Goal: Information Seeking & Learning: Learn about a topic

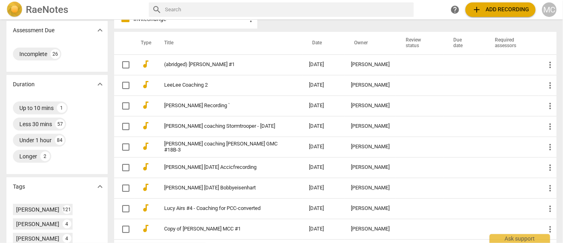
scroll to position [183, 0]
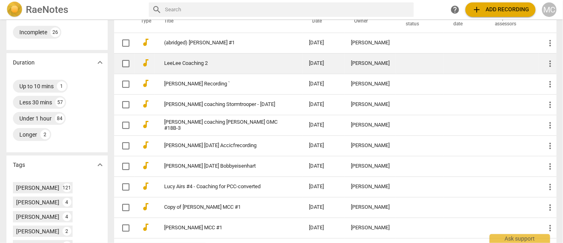
click at [197, 58] on td "LeeLee Coaching 2" at bounding box center [228, 63] width 148 height 21
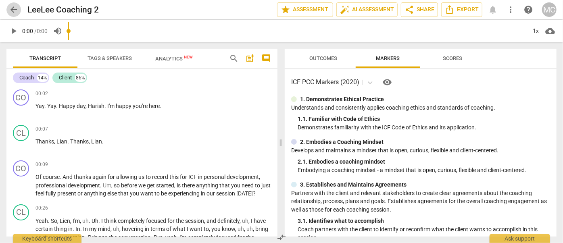
click at [10, 6] on span "arrow_back" at bounding box center [14, 10] width 10 height 10
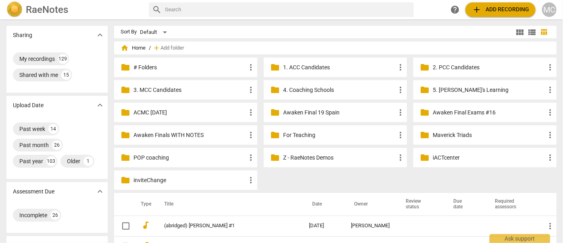
click at [185, 10] on input "text" at bounding box center [288, 9] width 246 height 13
type input "t"
type input "[PERSON_NAME]"
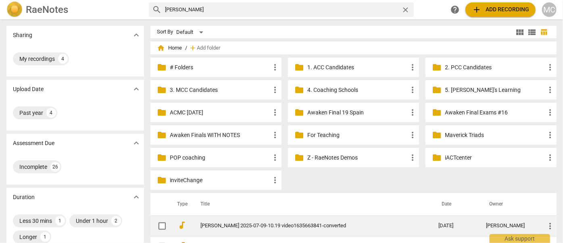
click at [228, 223] on link "[PERSON_NAME] 2025-07-09-10.19 video1635663841-converted" at bounding box center [304, 226] width 209 height 6
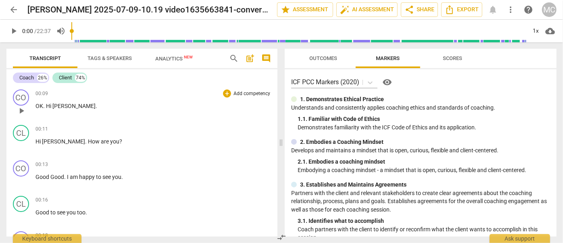
click at [21, 110] on span "play_arrow" at bounding box center [22, 111] width 10 height 10
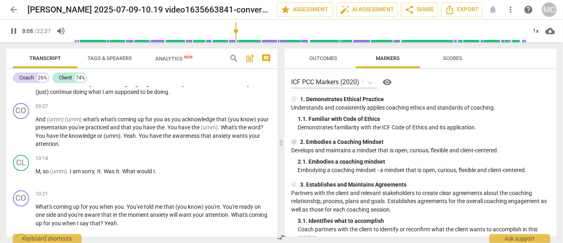
scroll to position [971, 0]
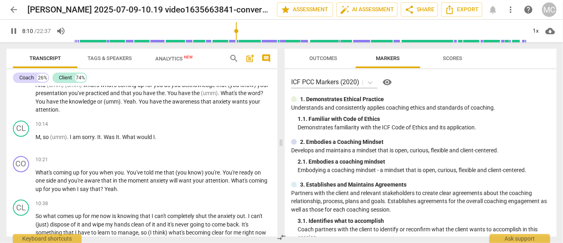
click at [12, 32] on span "pause" at bounding box center [14, 31] width 10 height 10
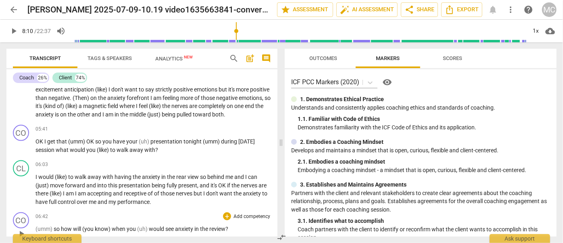
scroll to position [567, 0]
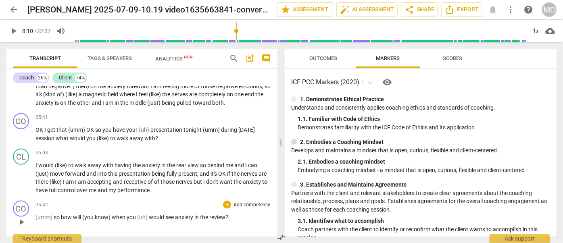
click at [159, 216] on span "would" at bounding box center [157, 217] width 17 height 6
click at [14, 32] on span "pause" at bounding box center [14, 31] width 10 height 10
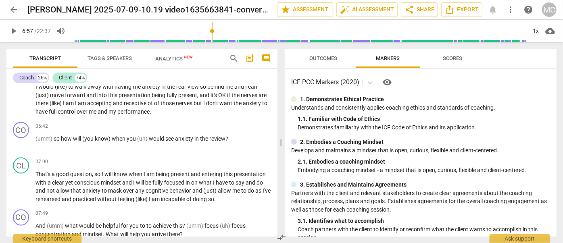
scroll to position [751, 0]
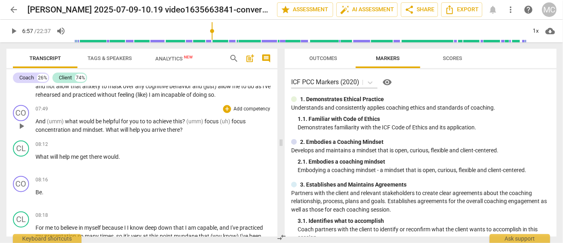
click at [172, 127] on span "there" at bounding box center [173, 130] width 13 height 6
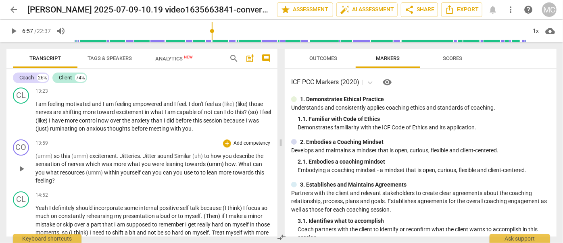
scroll to position [1337, 0]
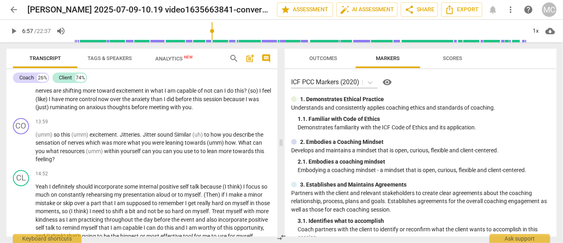
click at [4, 161] on div "Transcript Tags & Speakers Analytics New search post_add comment Coach 26% Clie…" at bounding box center [140, 142] width 281 height 201
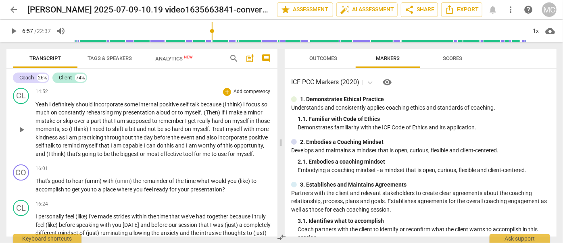
scroll to position [1411, 0]
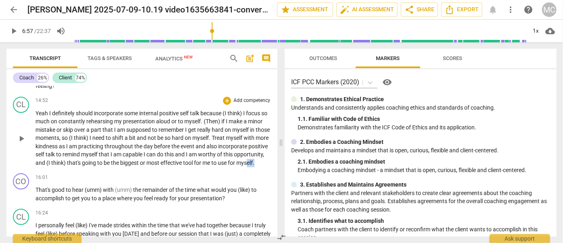
drag, startPoint x: 74, startPoint y: 176, endPoint x: 63, endPoint y: 174, distance: 11.8
click at [63, 167] on p "Yeah I definitely should incorporate some internal positive self talk because (…" at bounding box center [153, 138] width 236 height 58
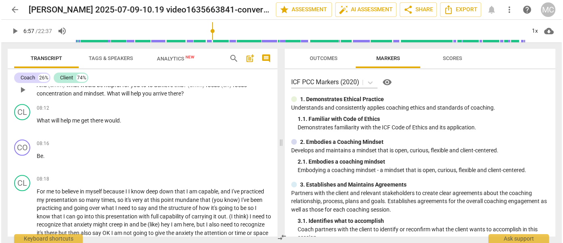
scroll to position [714, 0]
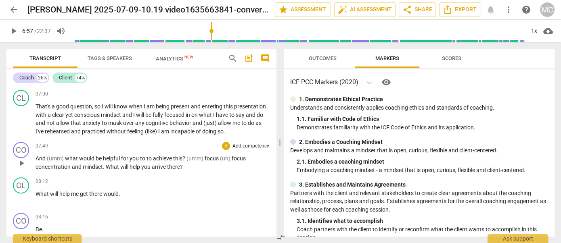
click at [181, 164] on span "?" at bounding box center [181, 167] width 3 height 6
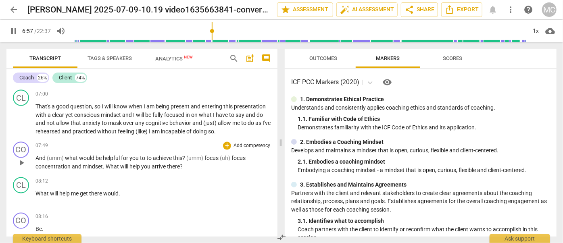
click at [139, 164] on span "help" at bounding box center [135, 167] width 12 height 6
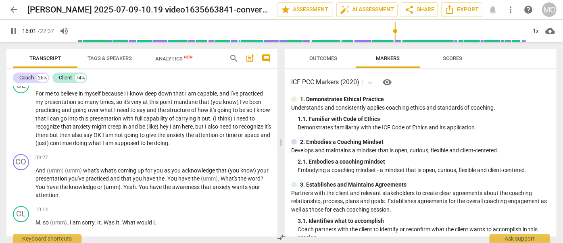
scroll to position [1523, 0]
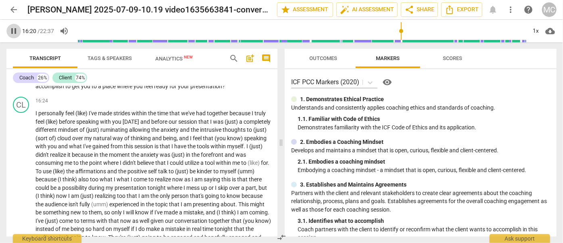
click at [13, 30] on span "pause" at bounding box center [14, 31] width 10 height 10
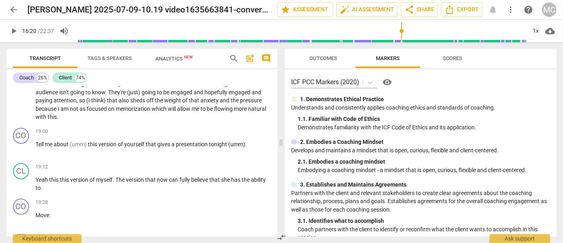
scroll to position [1706, 0]
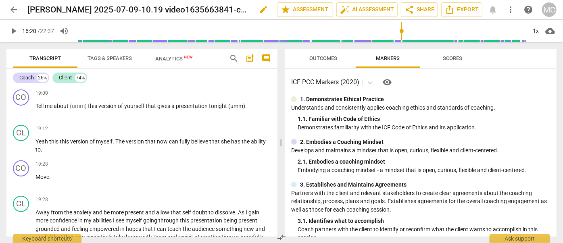
type input "980"
